Goal: Task Accomplishment & Management: Complete application form

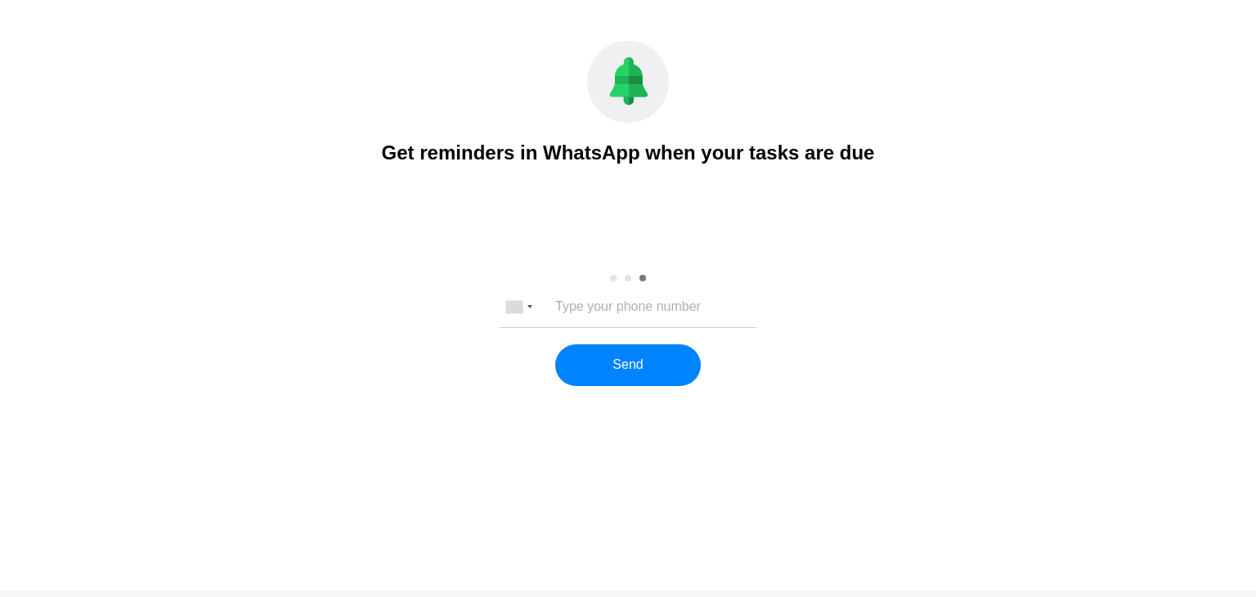
click at [603, 314] on input "tel" at bounding box center [628, 306] width 216 height 15
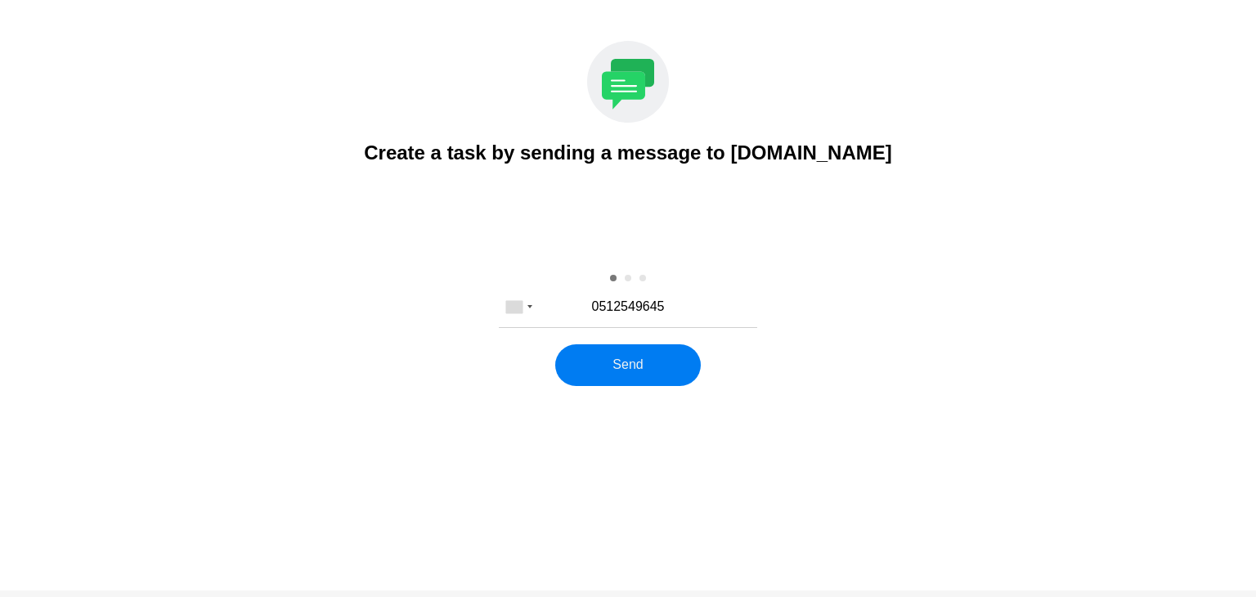
type input "0512549645"
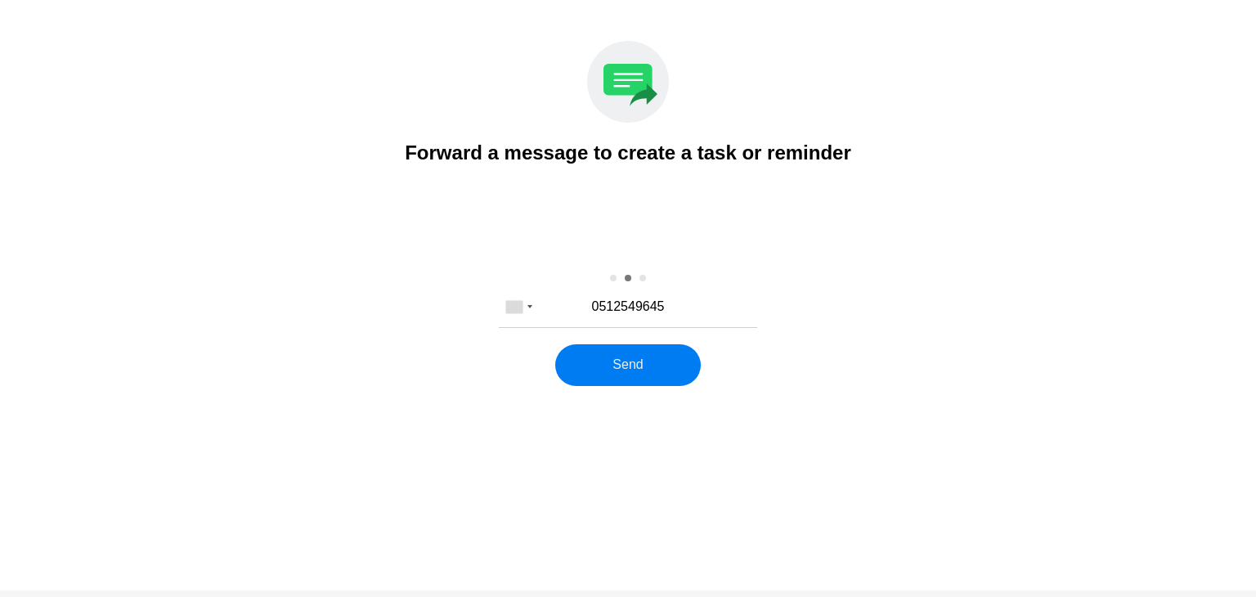
click at [629, 361] on button "Send" at bounding box center [627, 364] width 145 height 41
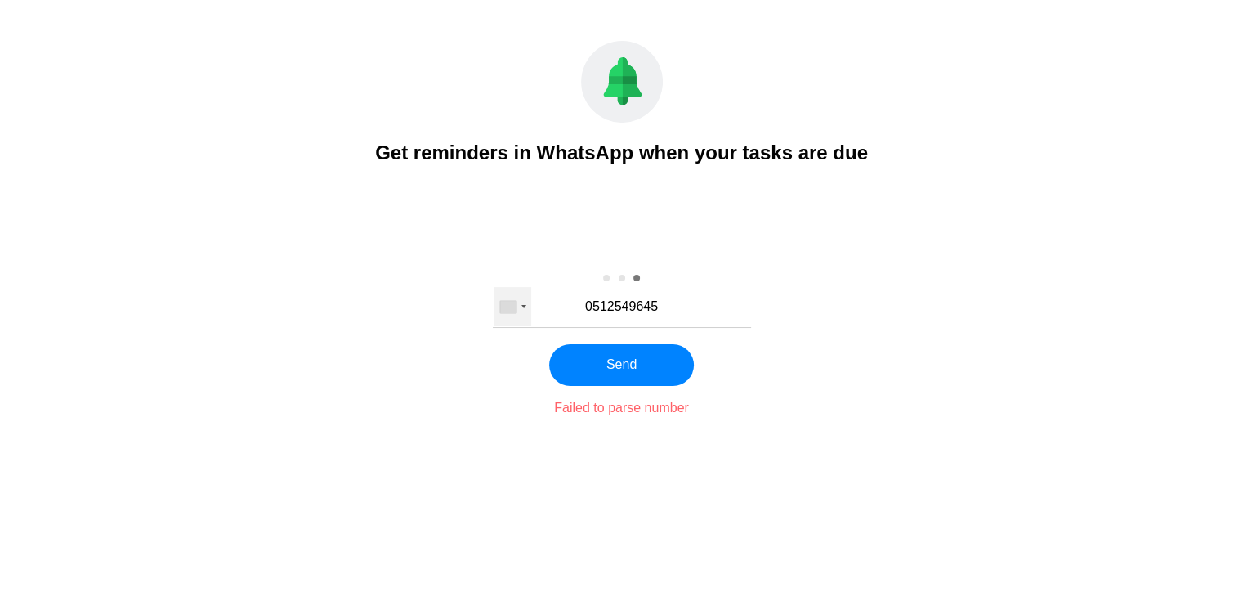
click at [519, 305] on div at bounding box center [513, 306] width 38 height 39
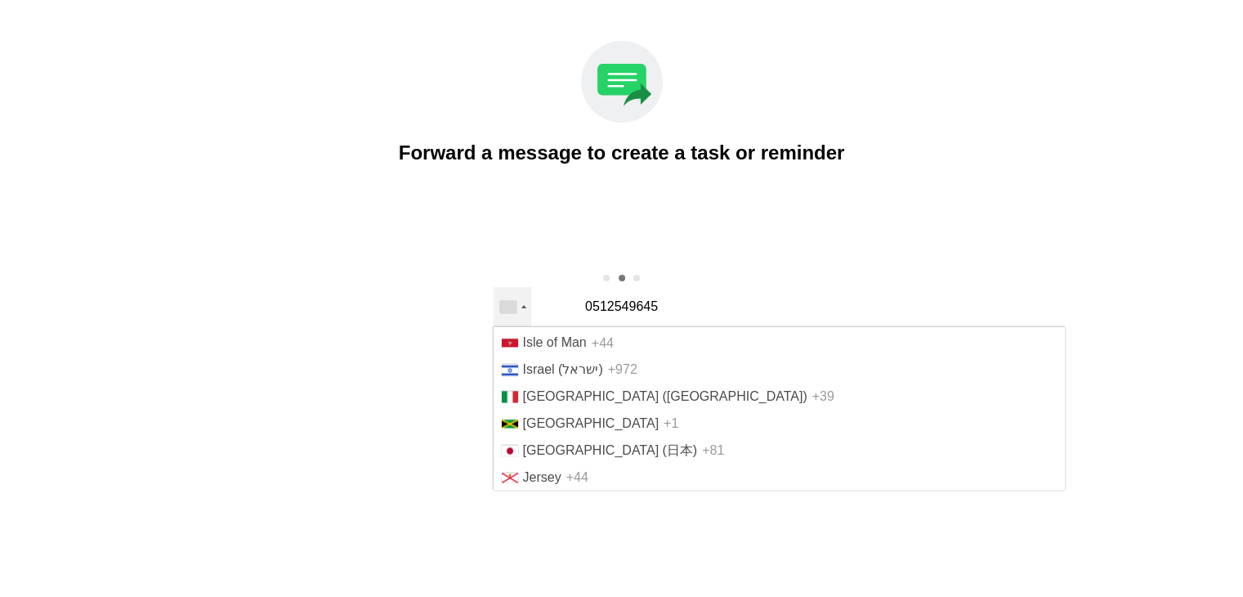
scroll to position [2773, 0]
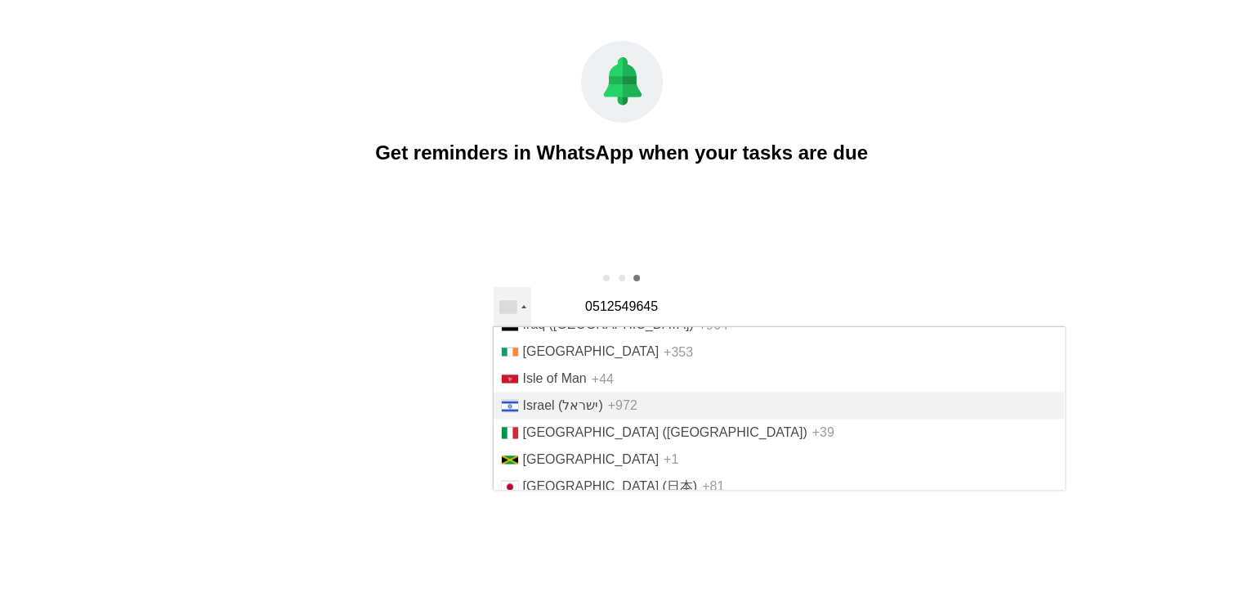
click at [602, 419] on li "Israel (‫ישראל‬‎) +972" at bounding box center [779, 405] width 571 height 27
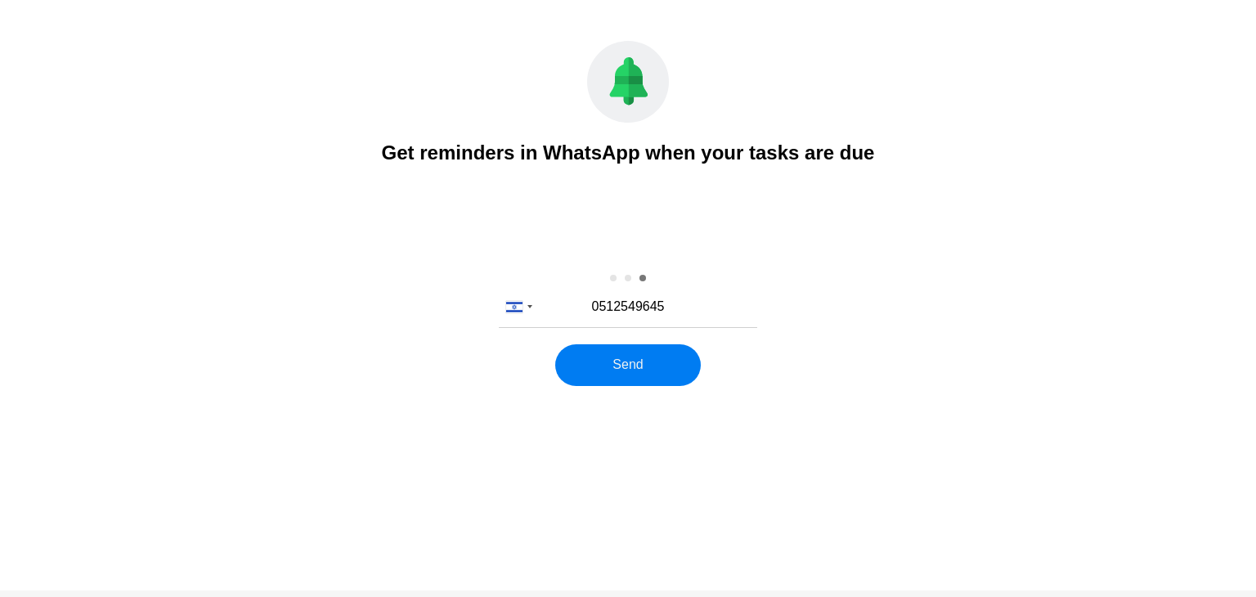
click at [644, 365] on button "Send" at bounding box center [627, 364] width 145 height 41
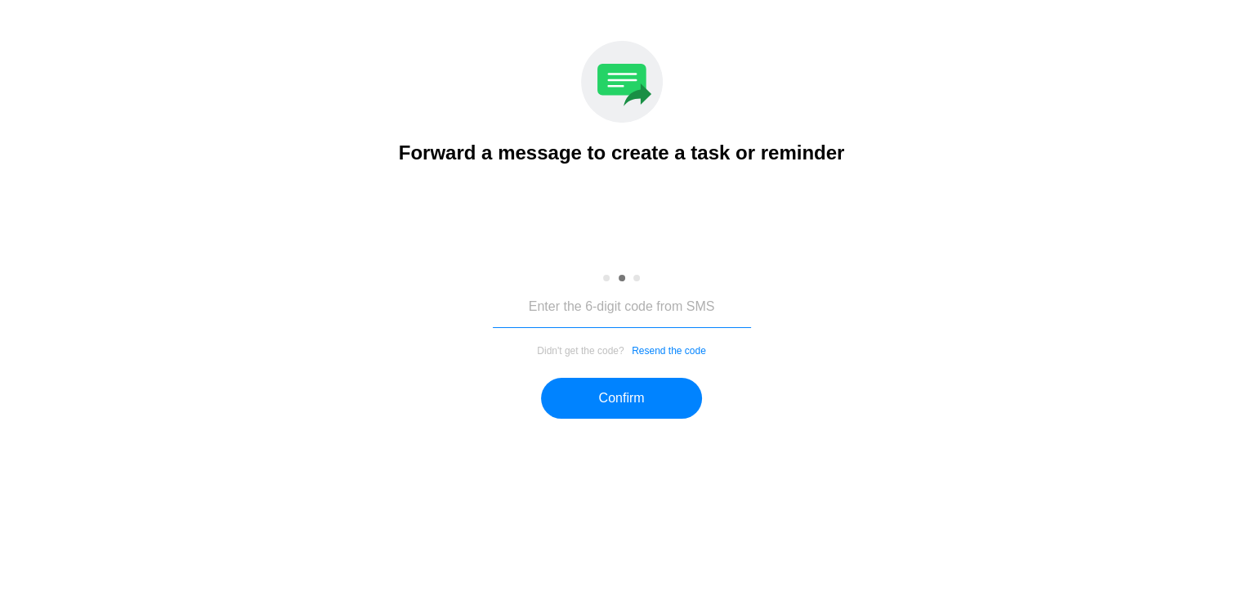
click at [601, 314] on input "tel" at bounding box center [622, 307] width 258 height 42
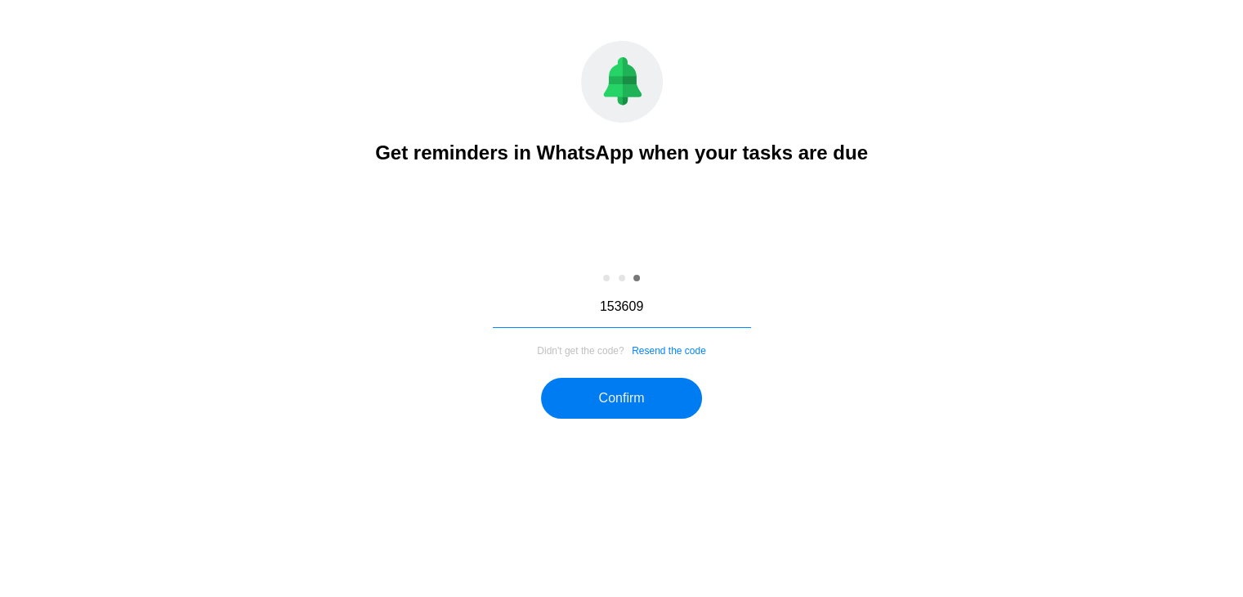
type input "153609"
click at [638, 396] on button "Confirm" at bounding box center [621, 398] width 160 height 41
